Goal: Contribute content: Add original content to the website for others to see

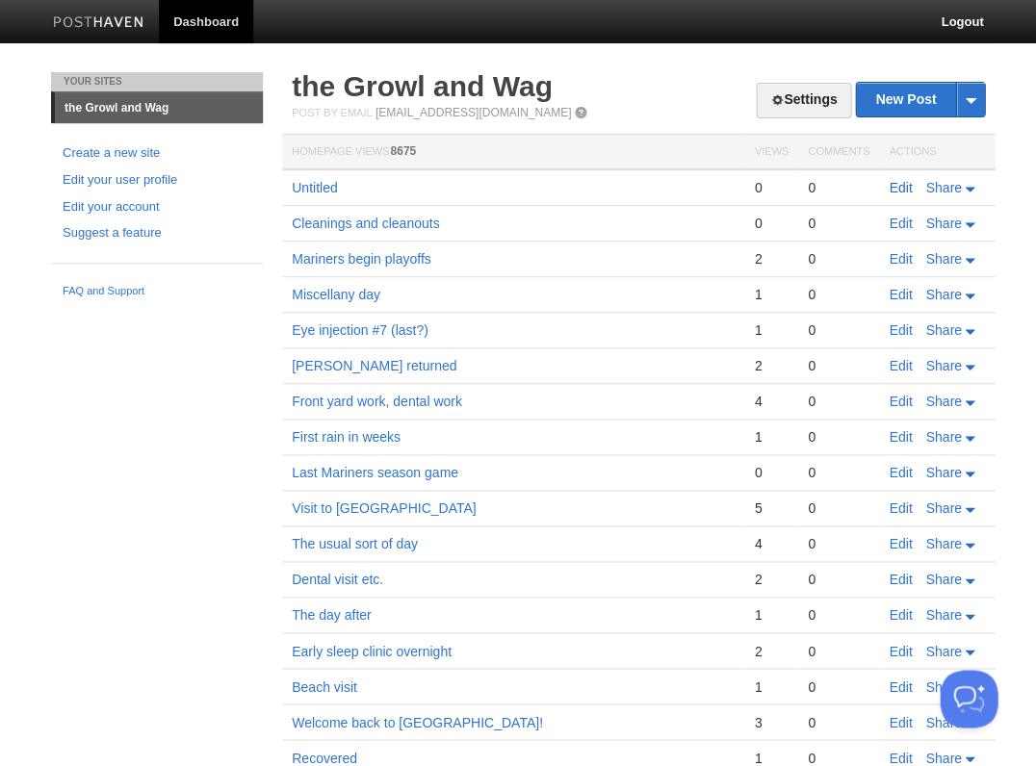
click at [900, 186] on link "Edit" at bounding box center [900, 187] width 23 height 15
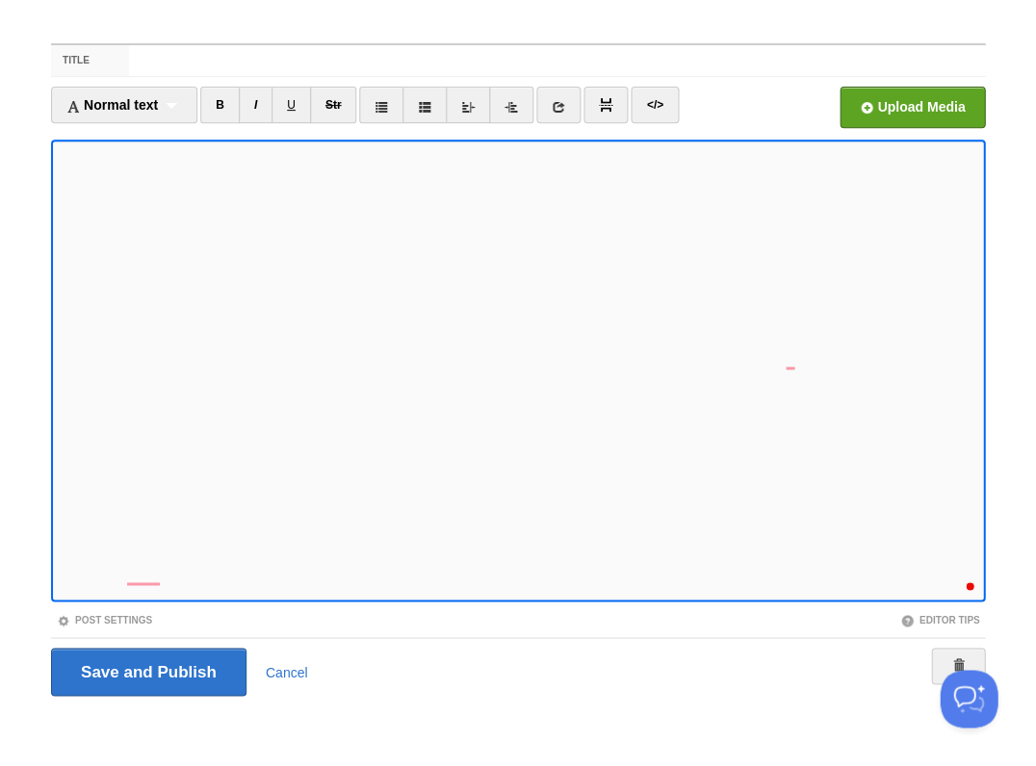
scroll to position [171, 0]
click at [146, 670] on input "Save and Publish" at bounding box center [148, 672] width 195 height 48
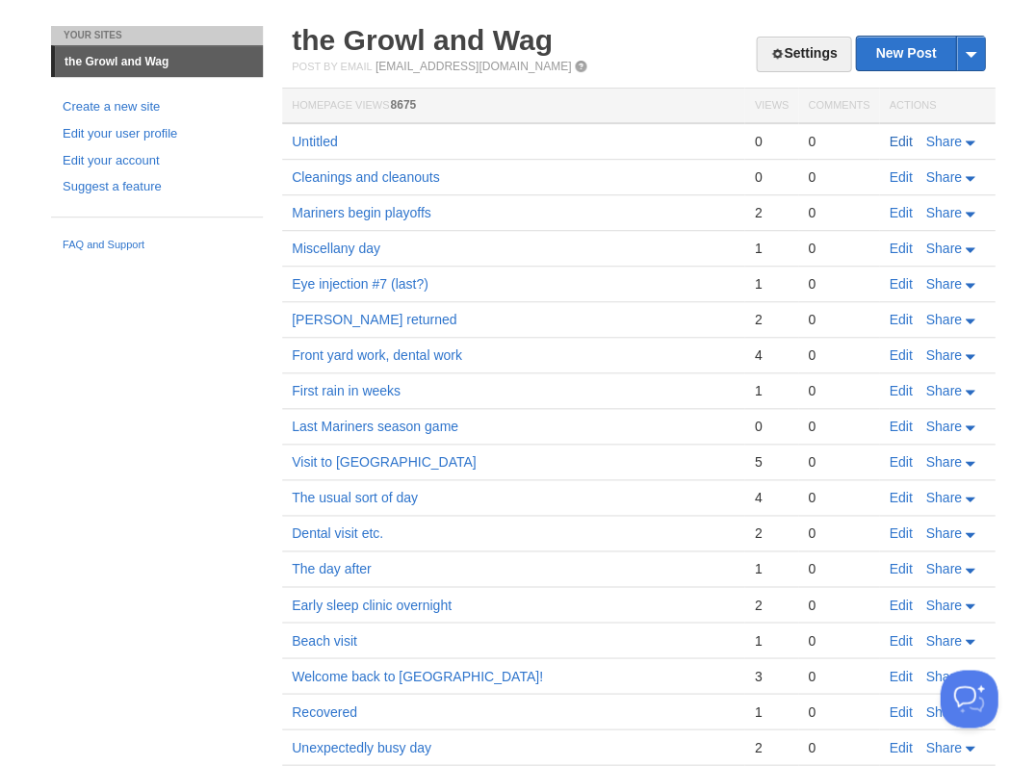
click at [902, 137] on link "Edit" at bounding box center [900, 141] width 23 height 15
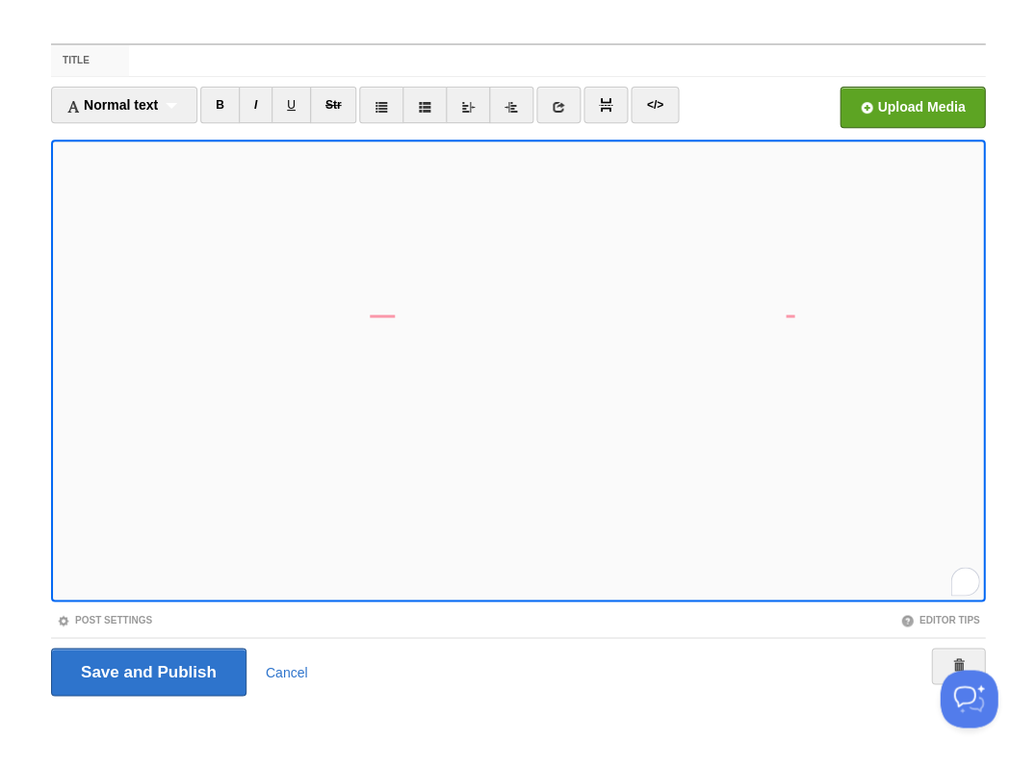
scroll to position [223, 0]
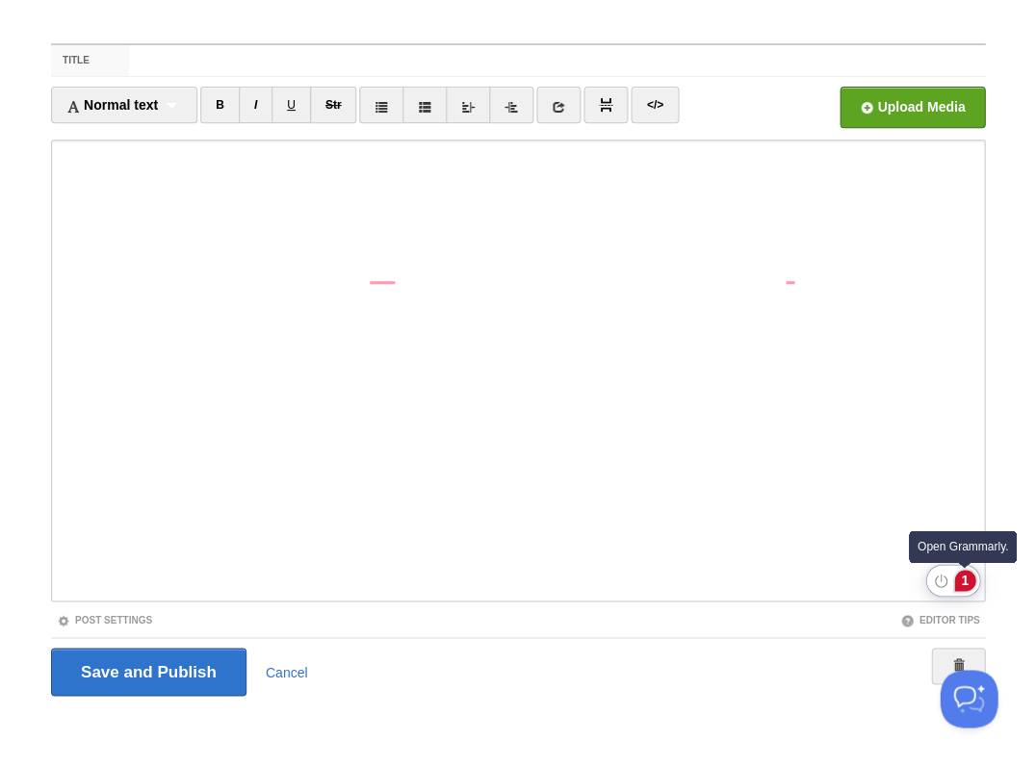
click at [963, 579] on div "1" at bounding box center [964, 580] width 21 height 21
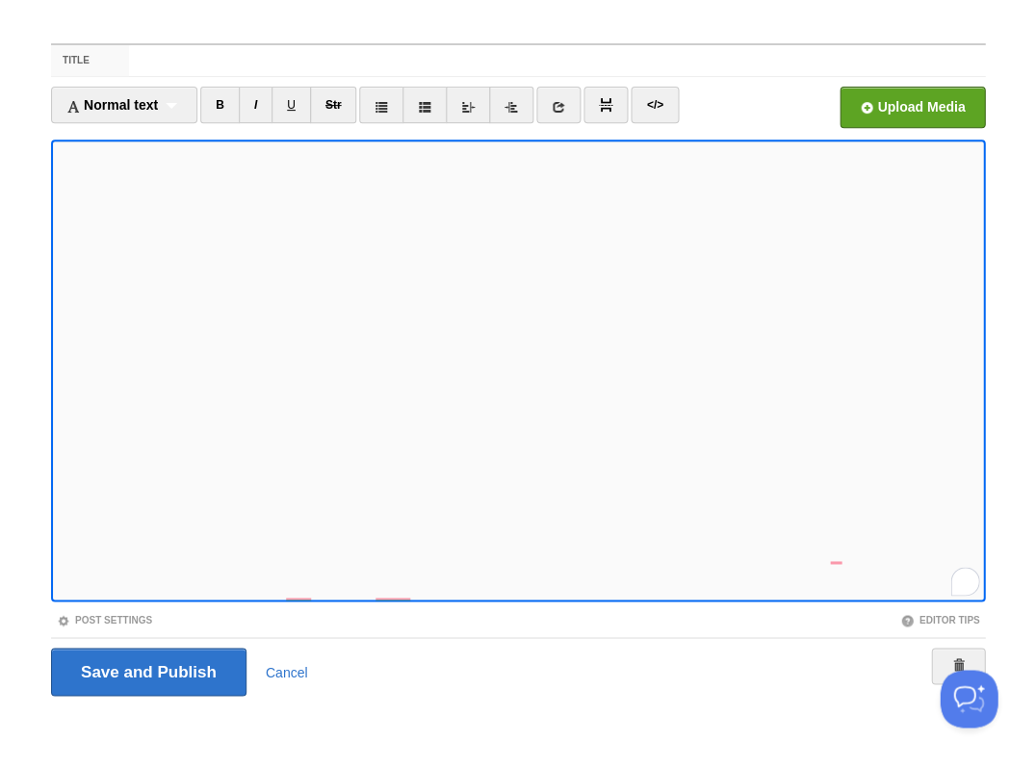
scroll to position [295, 0]
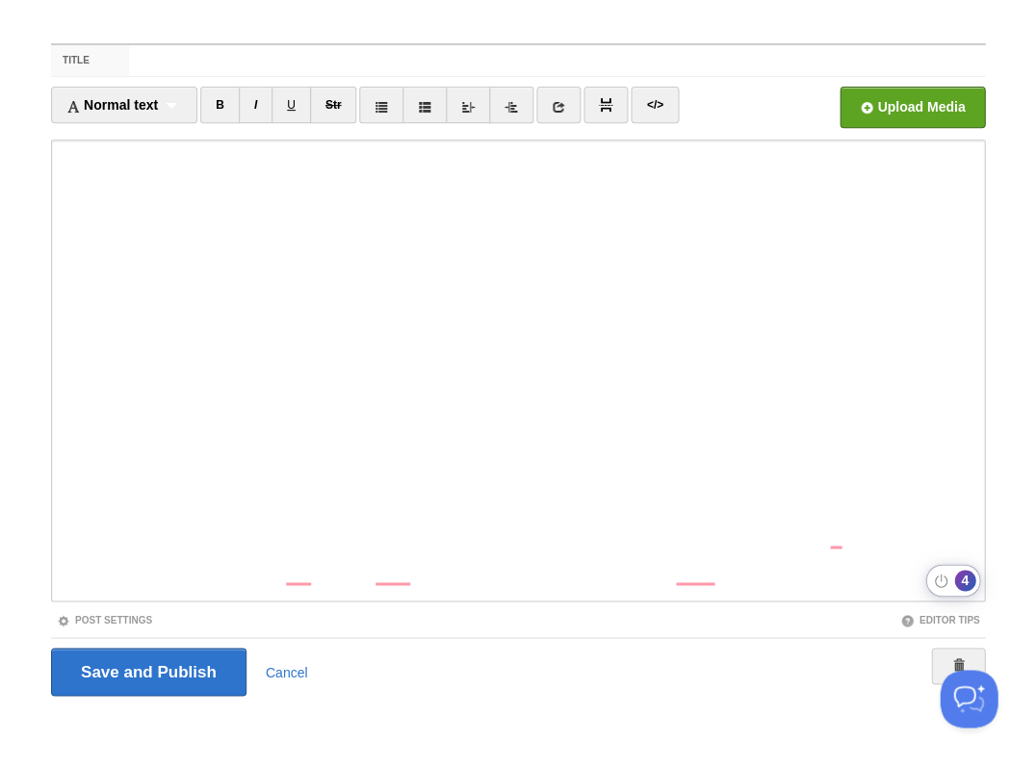
click at [963, 575] on div "4" at bounding box center [964, 580] width 21 height 21
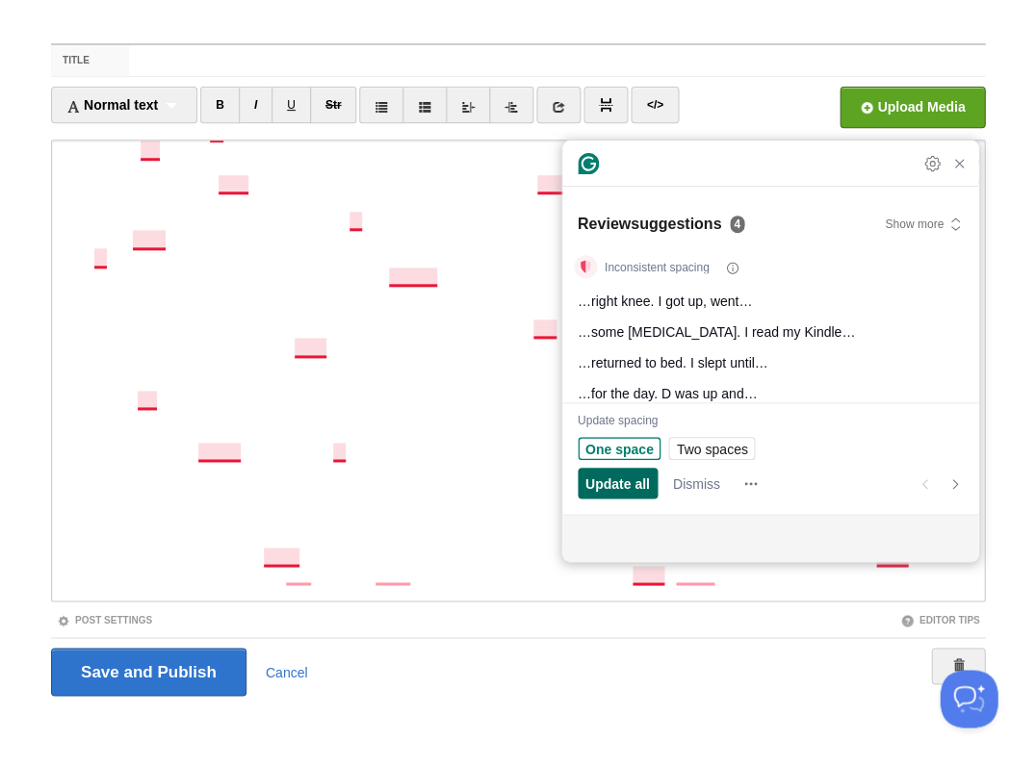
click at [634, 479] on span "Update all" at bounding box center [617, 484] width 65 height 20
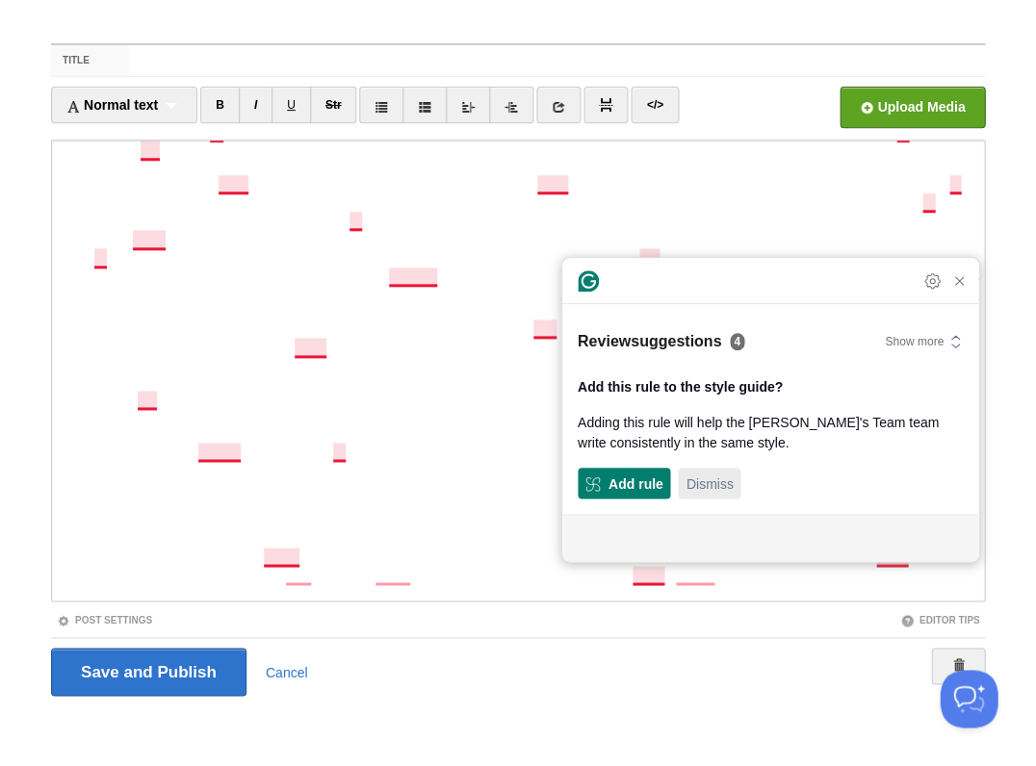
click at [733, 478] on span "Dismiss" at bounding box center [708, 484] width 47 height 20
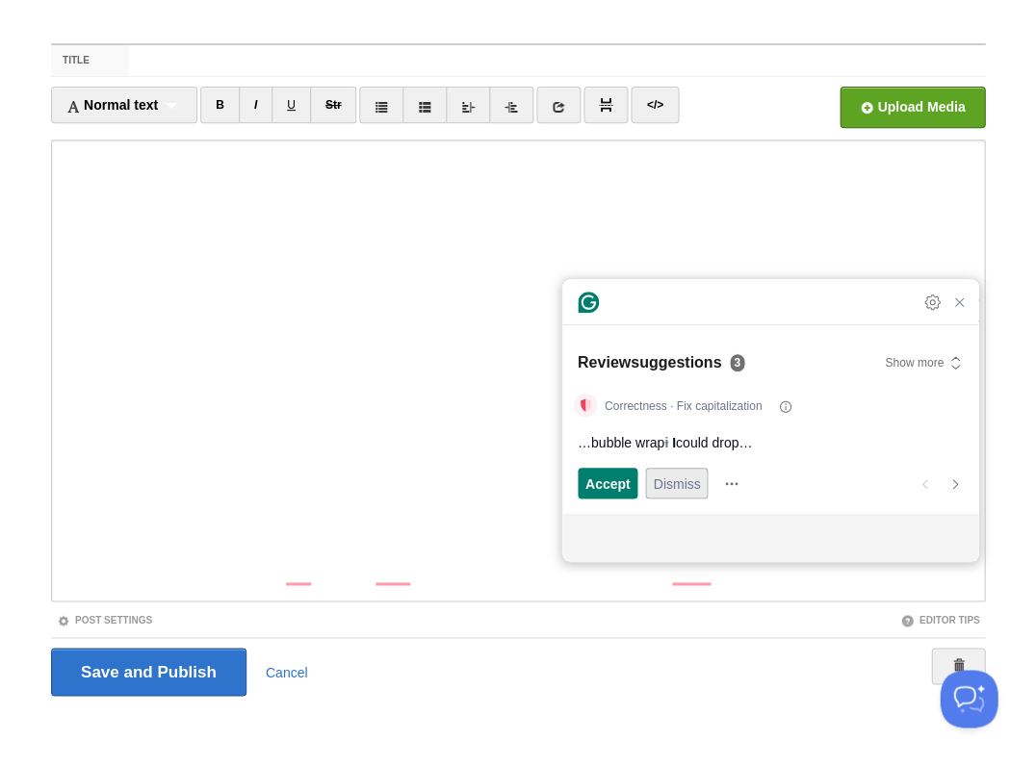
scroll to position [296, 0]
click at [607, 481] on span "Accept" at bounding box center [607, 484] width 45 height 20
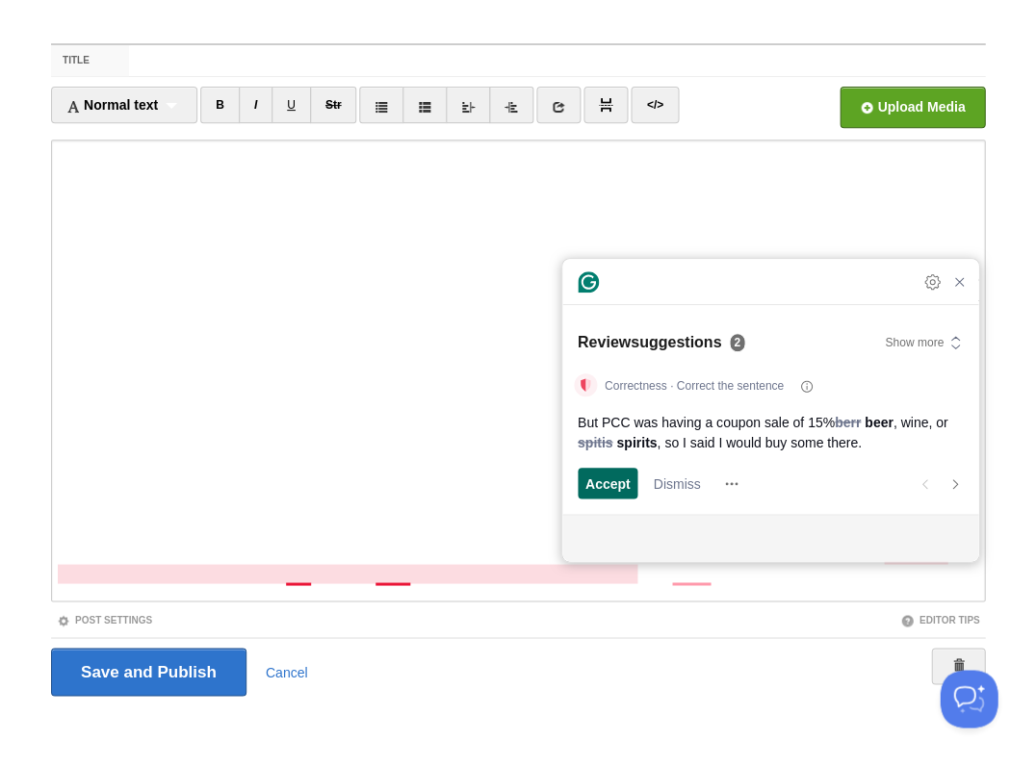
click at [607, 481] on span "Accept" at bounding box center [607, 484] width 45 height 20
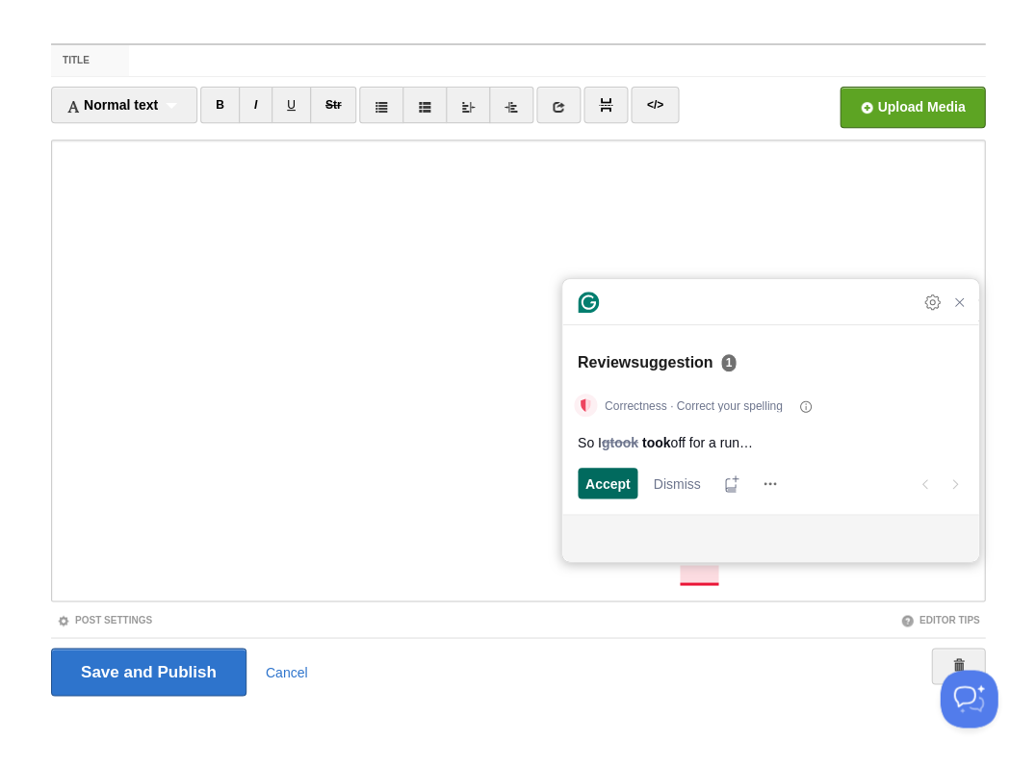
click at [607, 481] on span "Accept" at bounding box center [607, 484] width 45 height 20
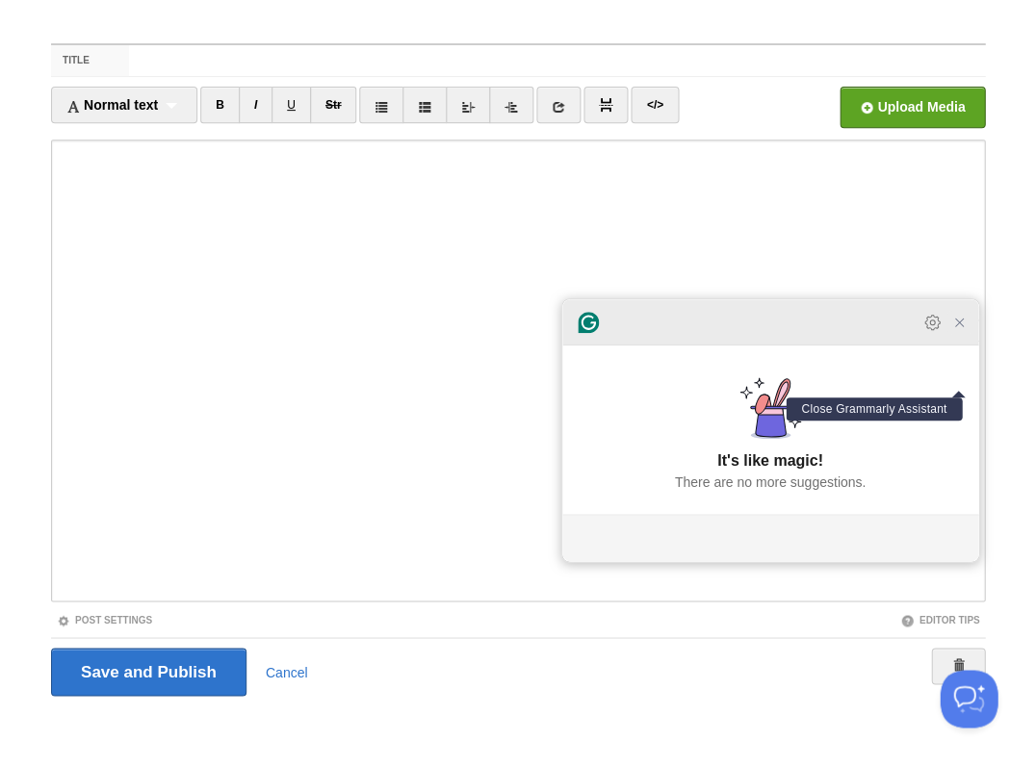
click at [959, 330] on icon "Close Grammarly Assistant" at bounding box center [958, 322] width 15 height 15
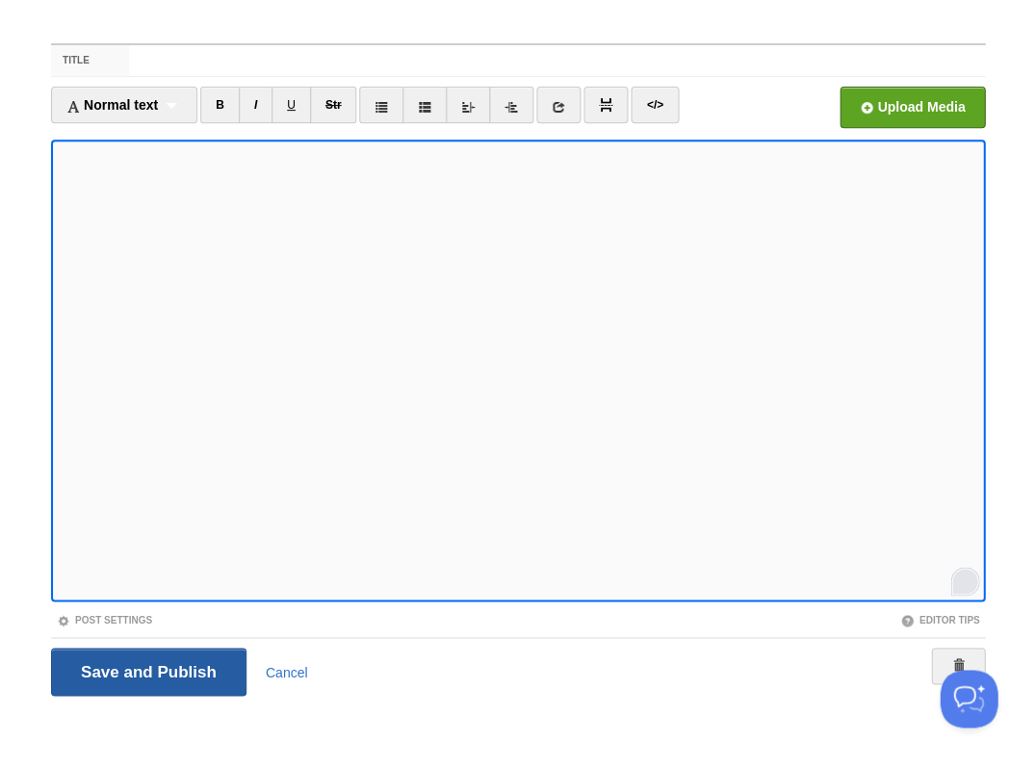
click at [146, 670] on input "Save and Publish" at bounding box center [148, 672] width 195 height 48
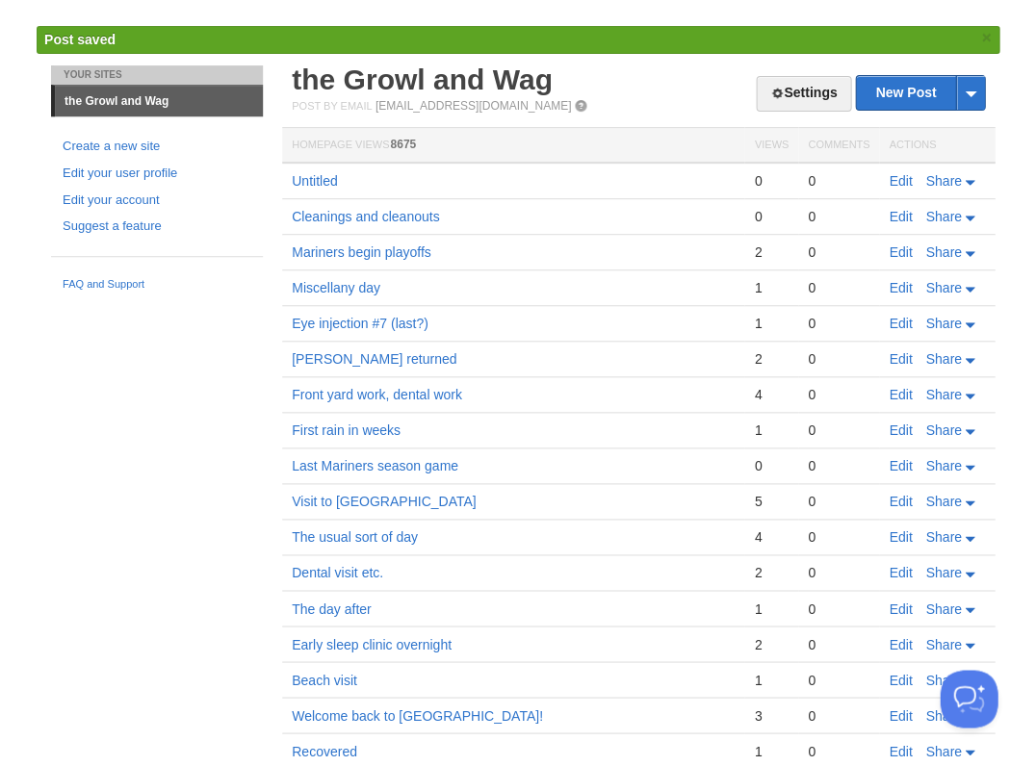
click at [400, 89] on link "the Growl and Wag" at bounding box center [422, 80] width 261 height 32
